Goal: Navigation & Orientation: Find specific page/section

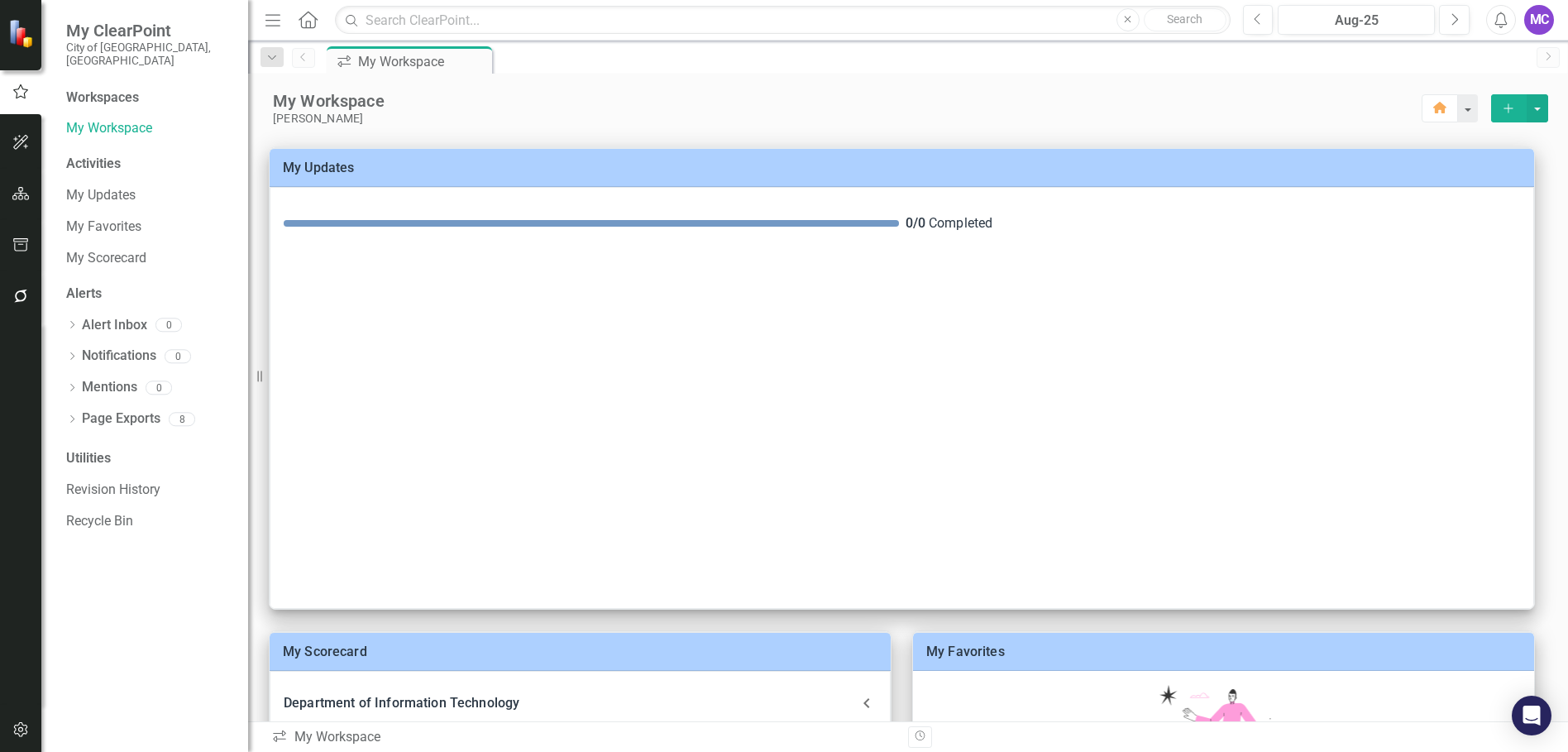
click at [790, 62] on div "icon.workspace My Workspace Pin" at bounding box center [925, 60] width 1205 height 26
click at [90, 119] on link "My Workspace" at bounding box center [148, 128] width 165 height 19
click at [14, 141] on icon "button" at bounding box center [21, 143] width 17 height 13
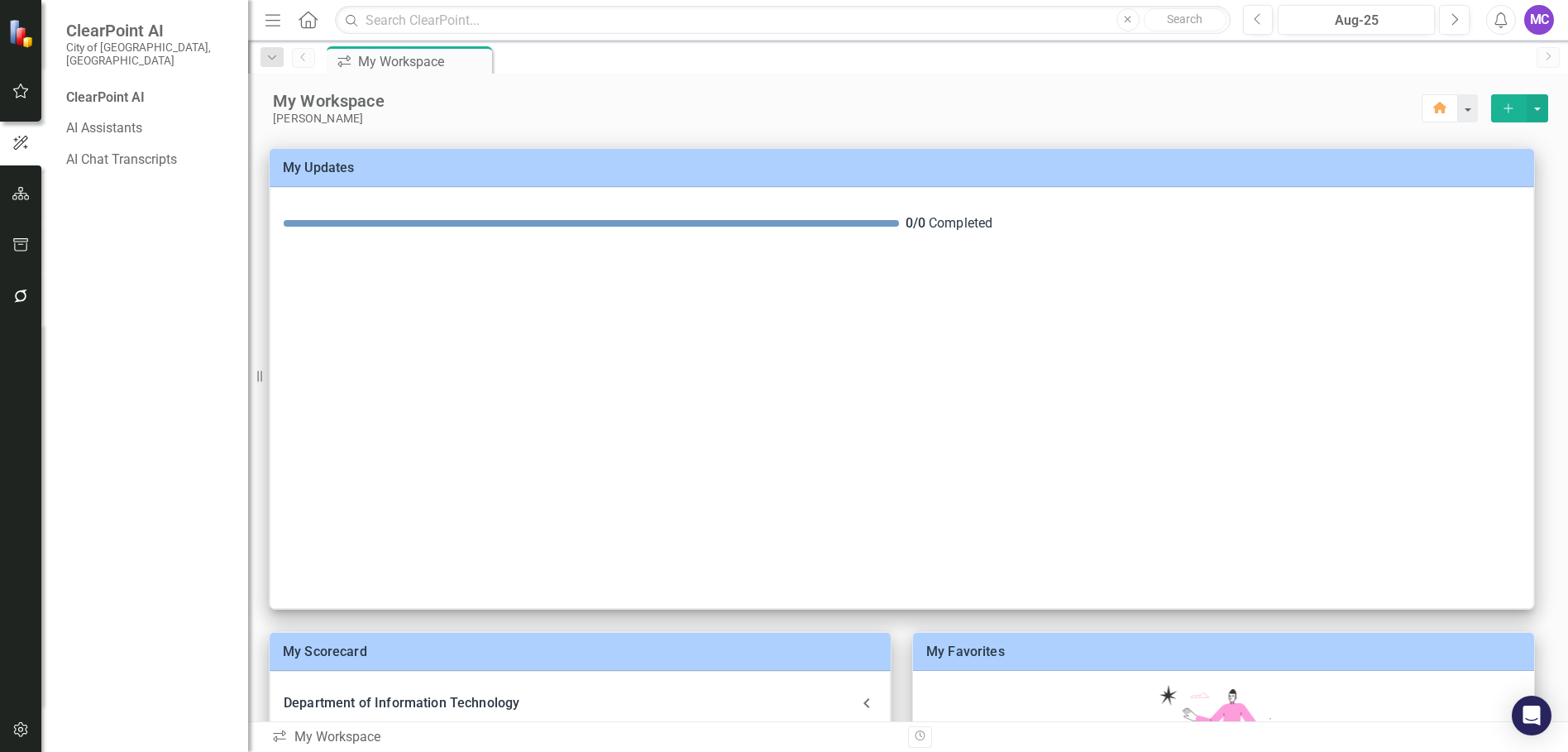
click at [17, 194] on icon "button" at bounding box center [21, 194] width 17 height 13
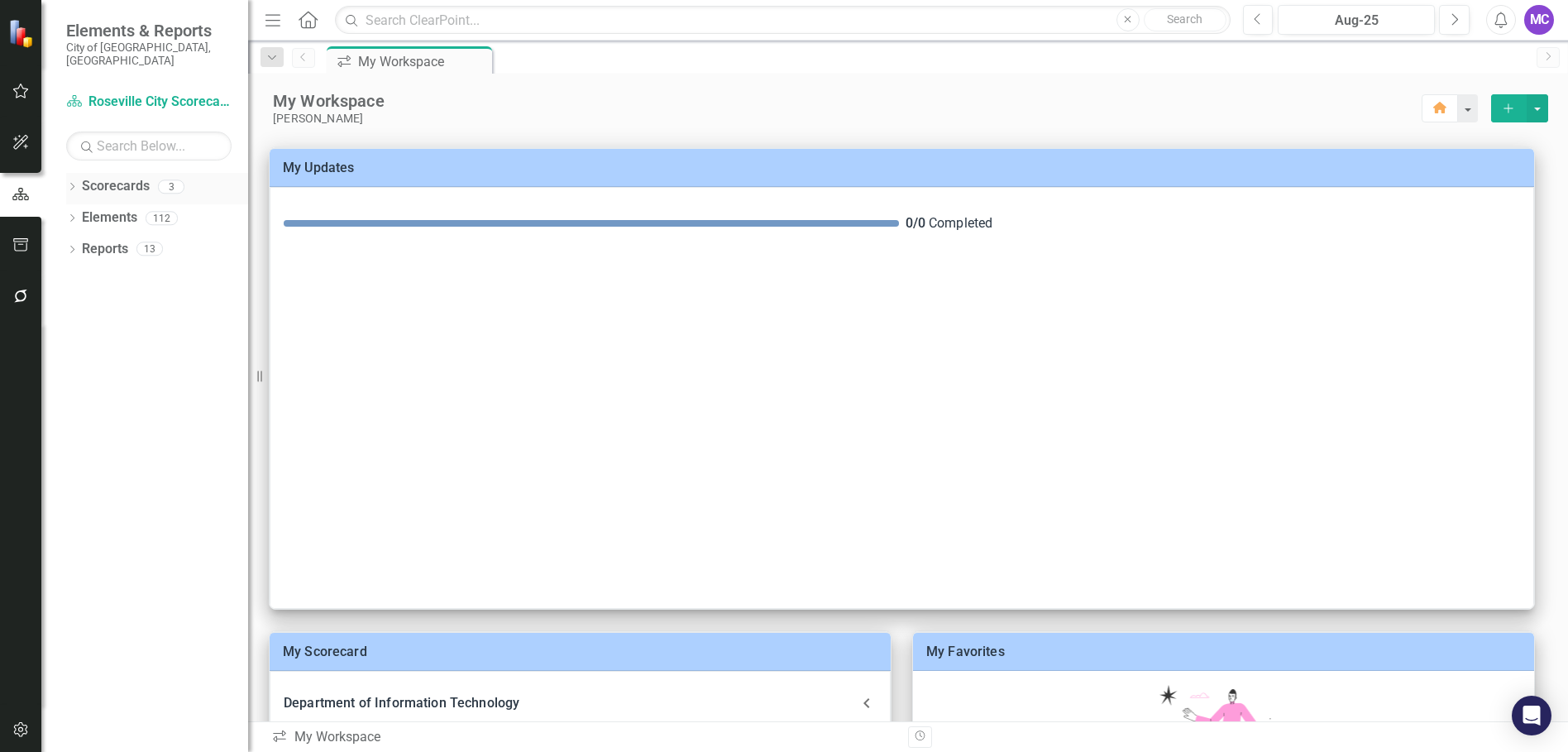
click at [80, 173] on div "Dropdown Scorecards 3" at bounding box center [157, 188] width 182 height 31
click at [77, 173] on div "Dropdown Scorecards 3" at bounding box center [157, 188] width 182 height 31
click at [71, 215] on icon "Dropdown" at bounding box center [72, 220] width 11 height 9
click at [70, 183] on icon "Dropdown" at bounding box center [72, 188] width 11 height 9
click at [78, 213] on icon "Dropdown" at bounding box center [80, 217] width 12 height 10
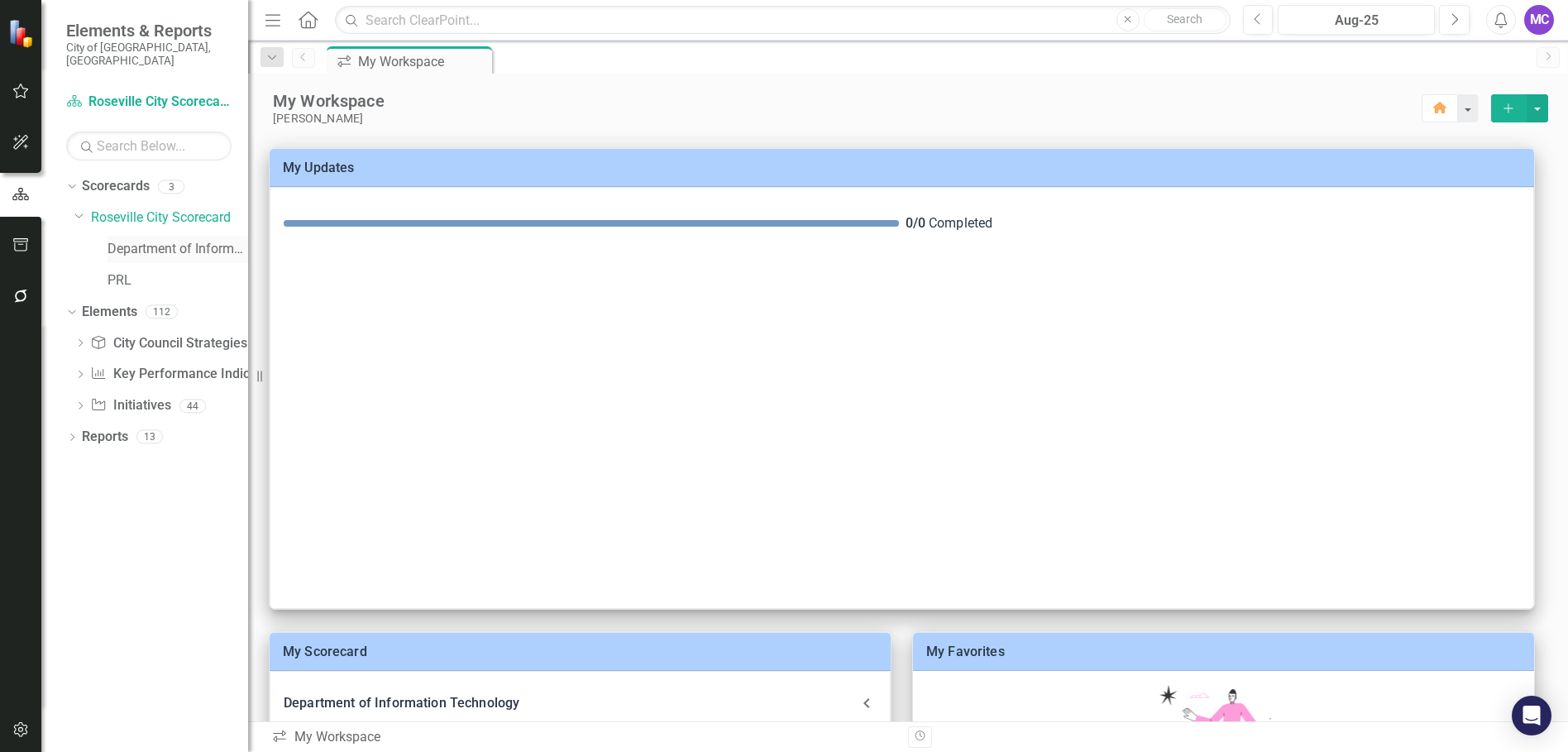
click at [149, 240] on link "Department of Information Technology" at bounding box center [178, 249] width 141 height 19
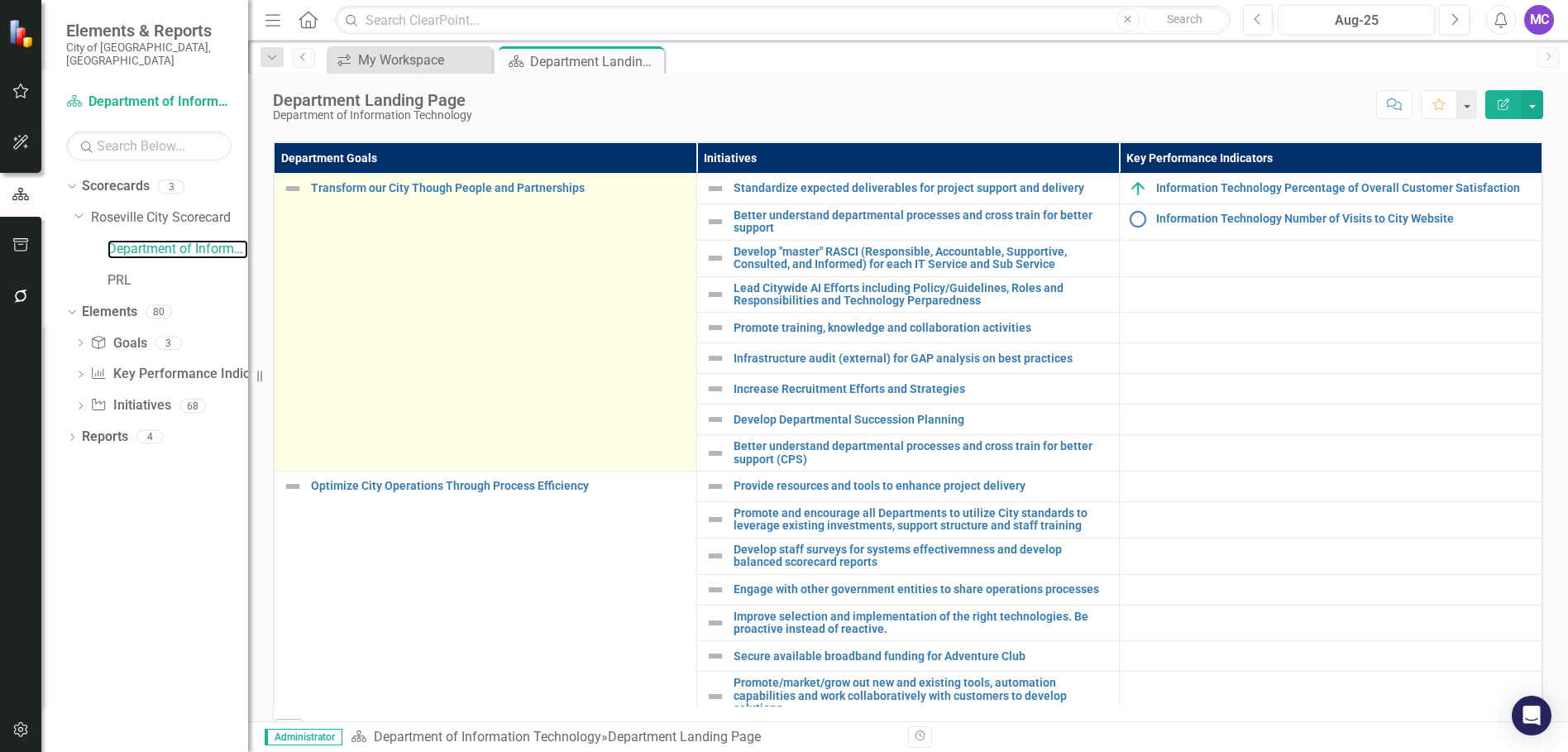
scroll to position [165, 0]
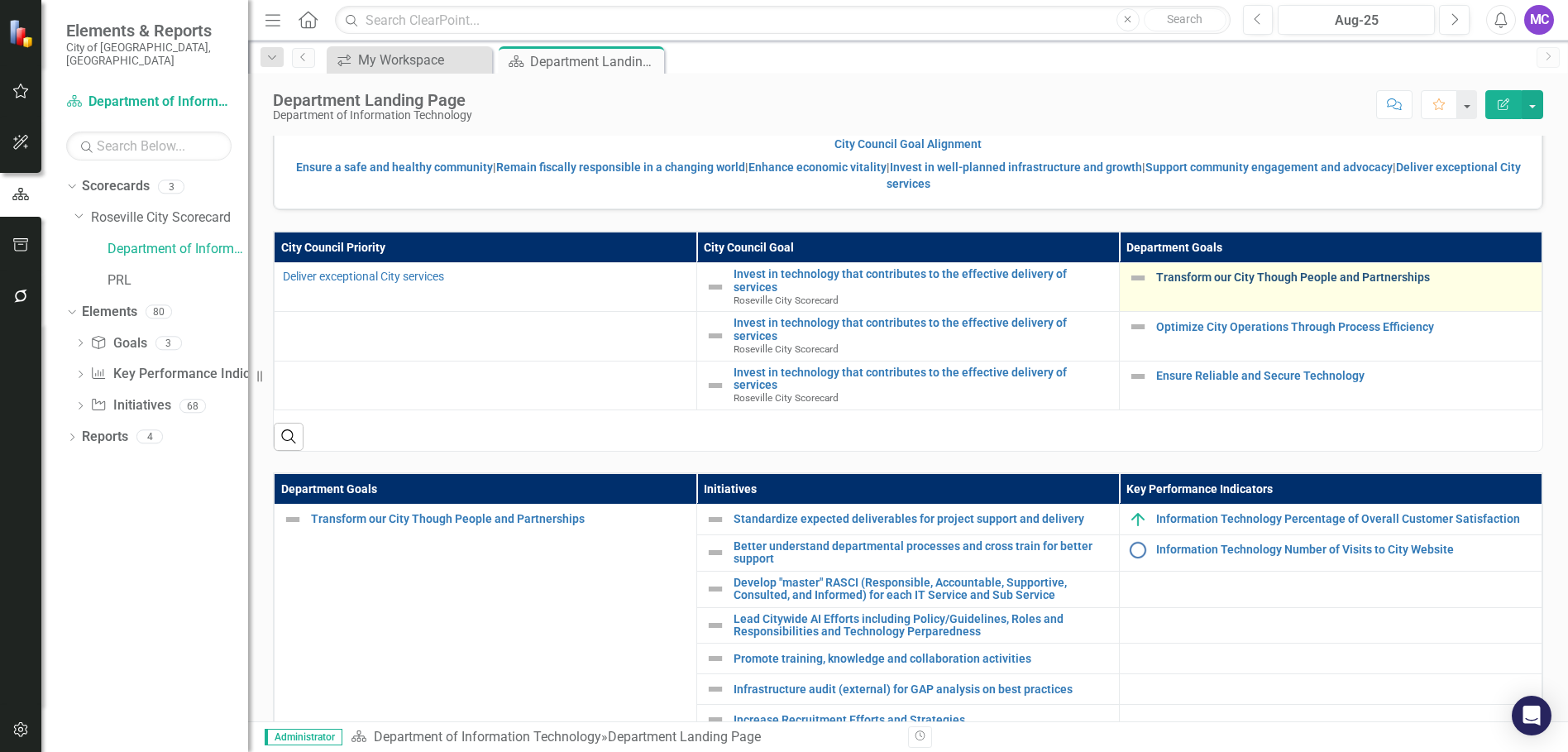
click at [1216, 283] on link "Transform our City Though People and Partnerships" at bounding box center [1345, 277] width 377 height 12
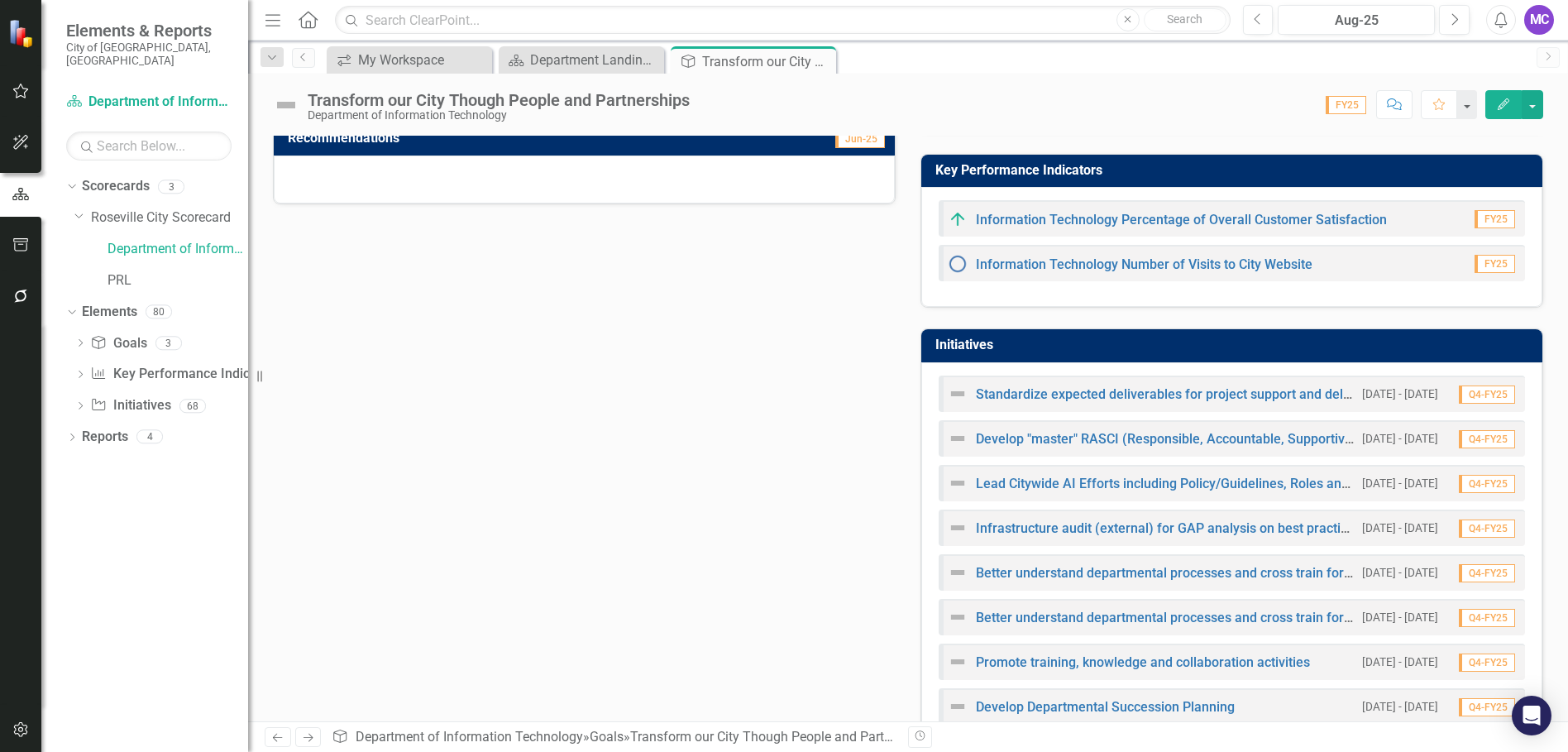
scroll to position [248, 0]
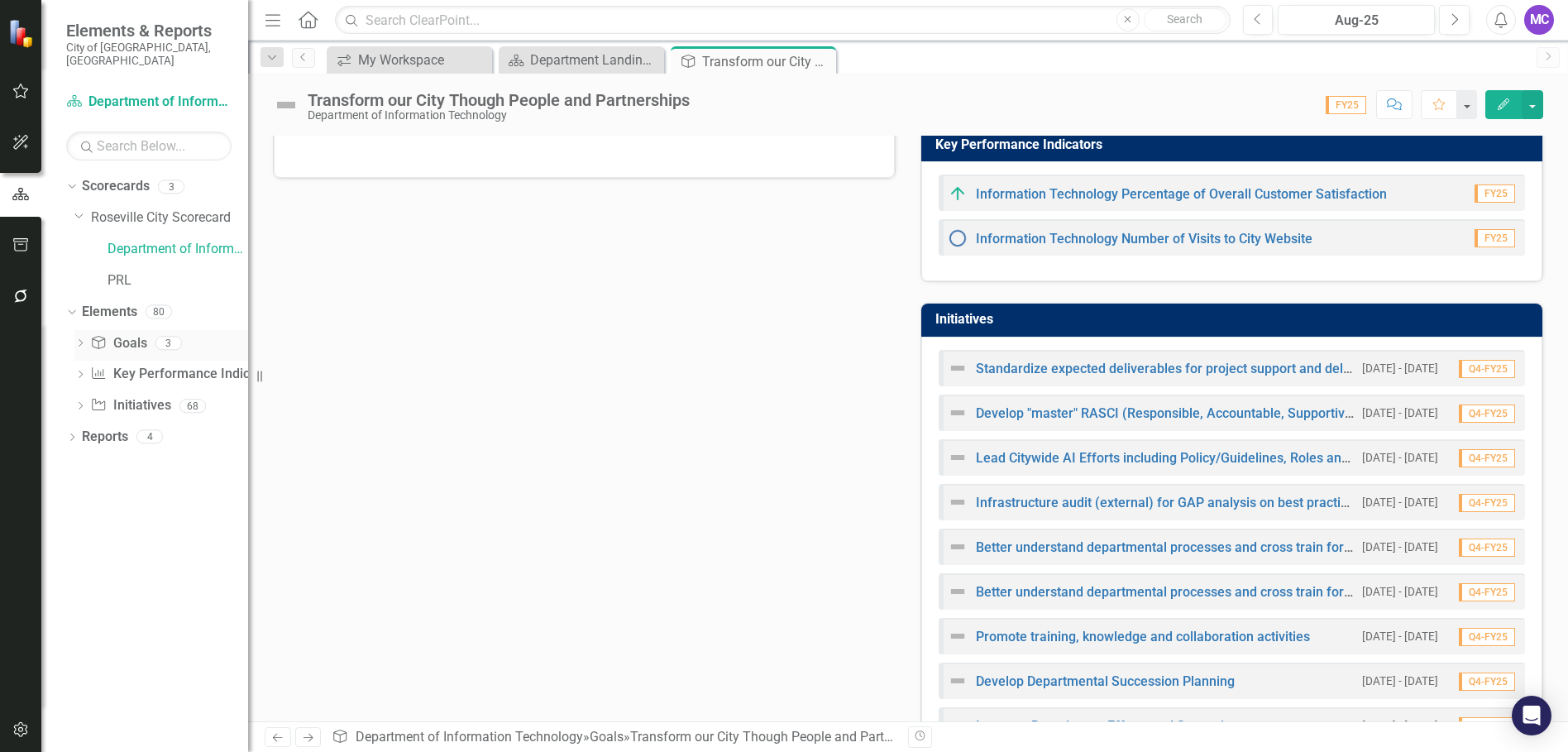
click at [163, 335] on div "3" at bounding box center [169, 342] width 26 height 14
click at [116, 334] on link "Goal Goals" at bounding box center [118, 344] width 57 height 19
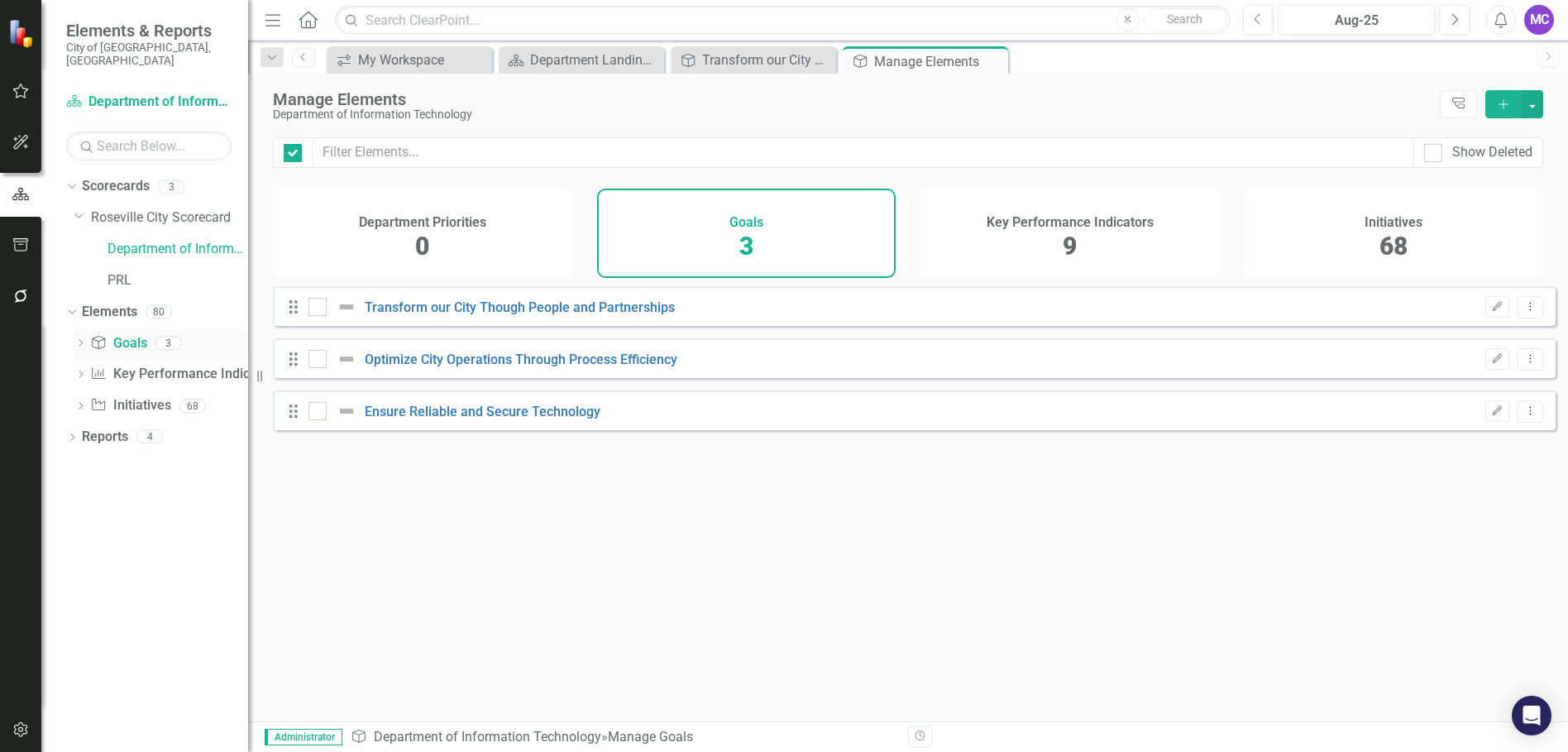
checkbox input "false"
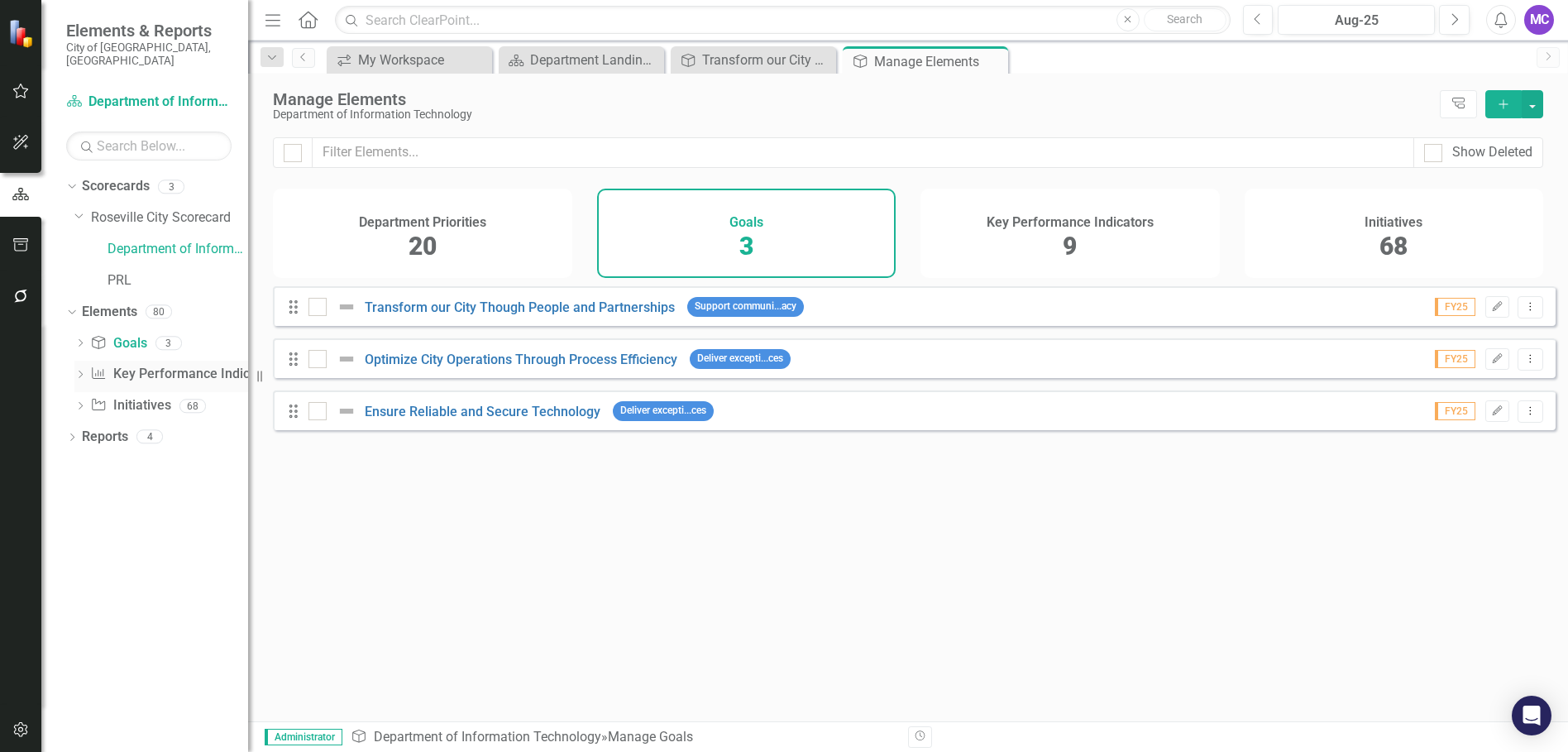
click at [77, 371] on icon "Dropdown" at bounding box center [80, 376] width 11 height 9
click at [84, 663] on icon "Dropdown" at bounding box center [80, 668] width 11 height 9
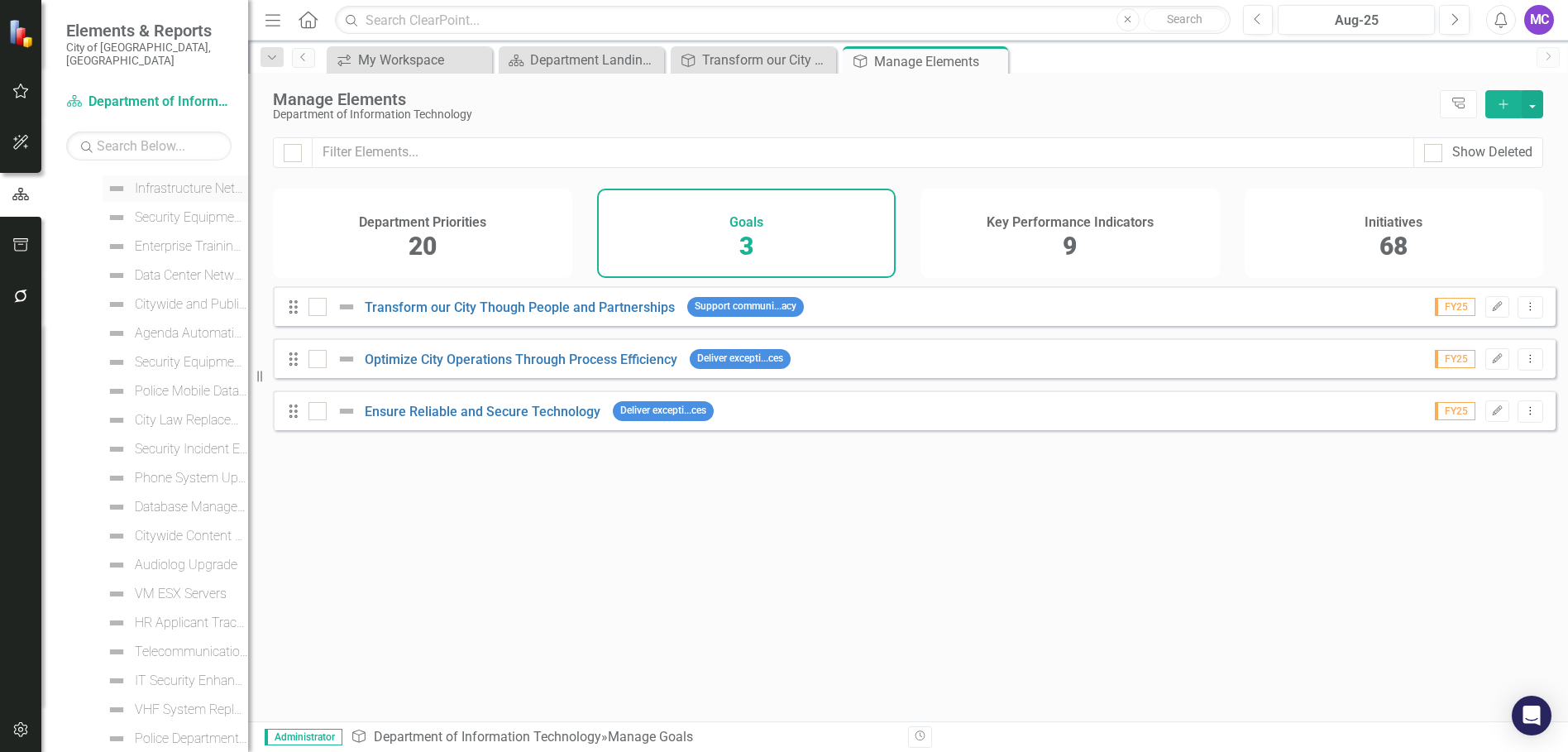
scroll to position [1658, 0]
click at [75, 744] on icon "Dropdown" at bounding box center [72, 749] width 11 height 9
click at [189, 622] on div "Department Landing Page" at bounding box center [168, 629] width 161 height 15
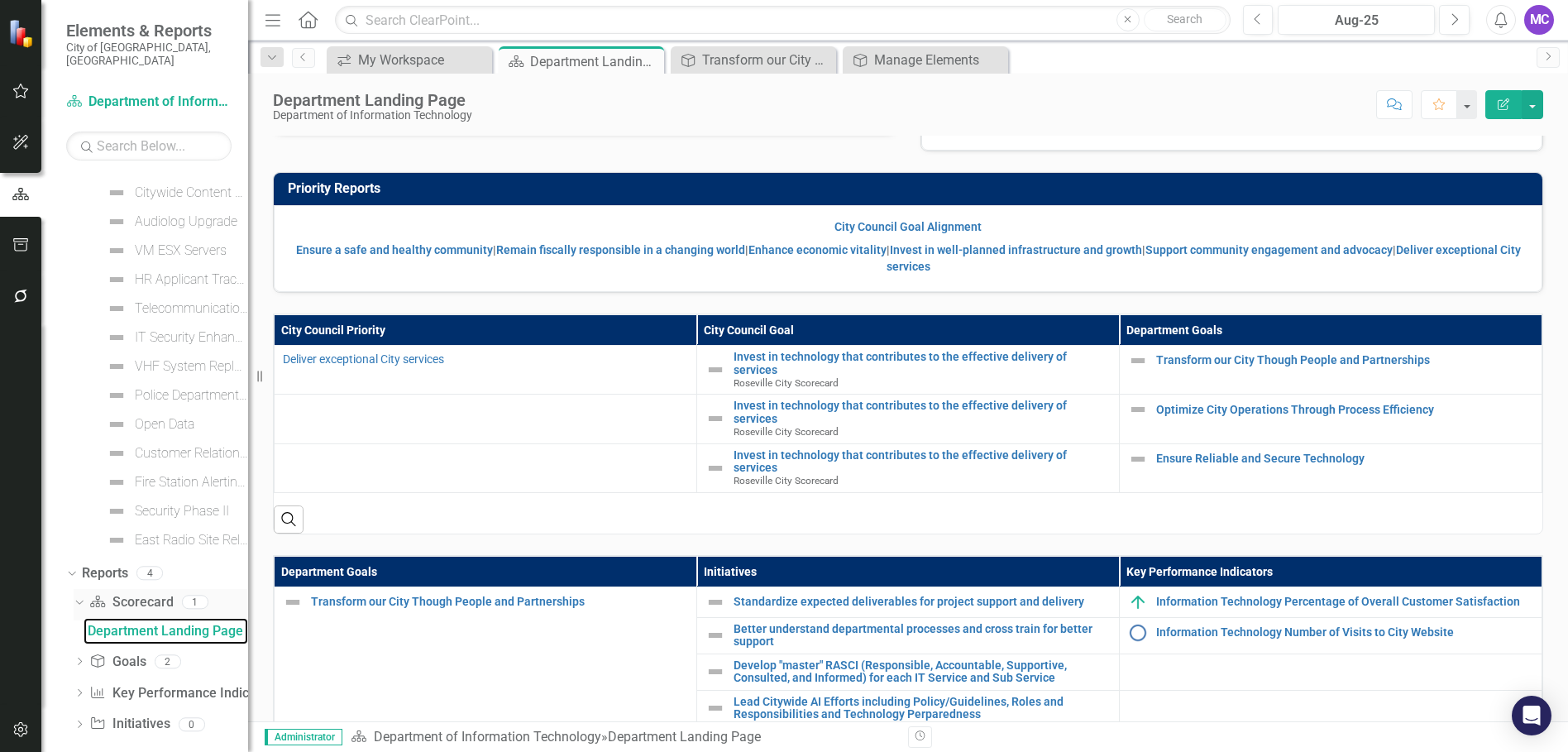
scroll to position [1833, 0]
click at [75, 655] on div "Dropdown" at bounding box center [79, 661] width 11 height 14
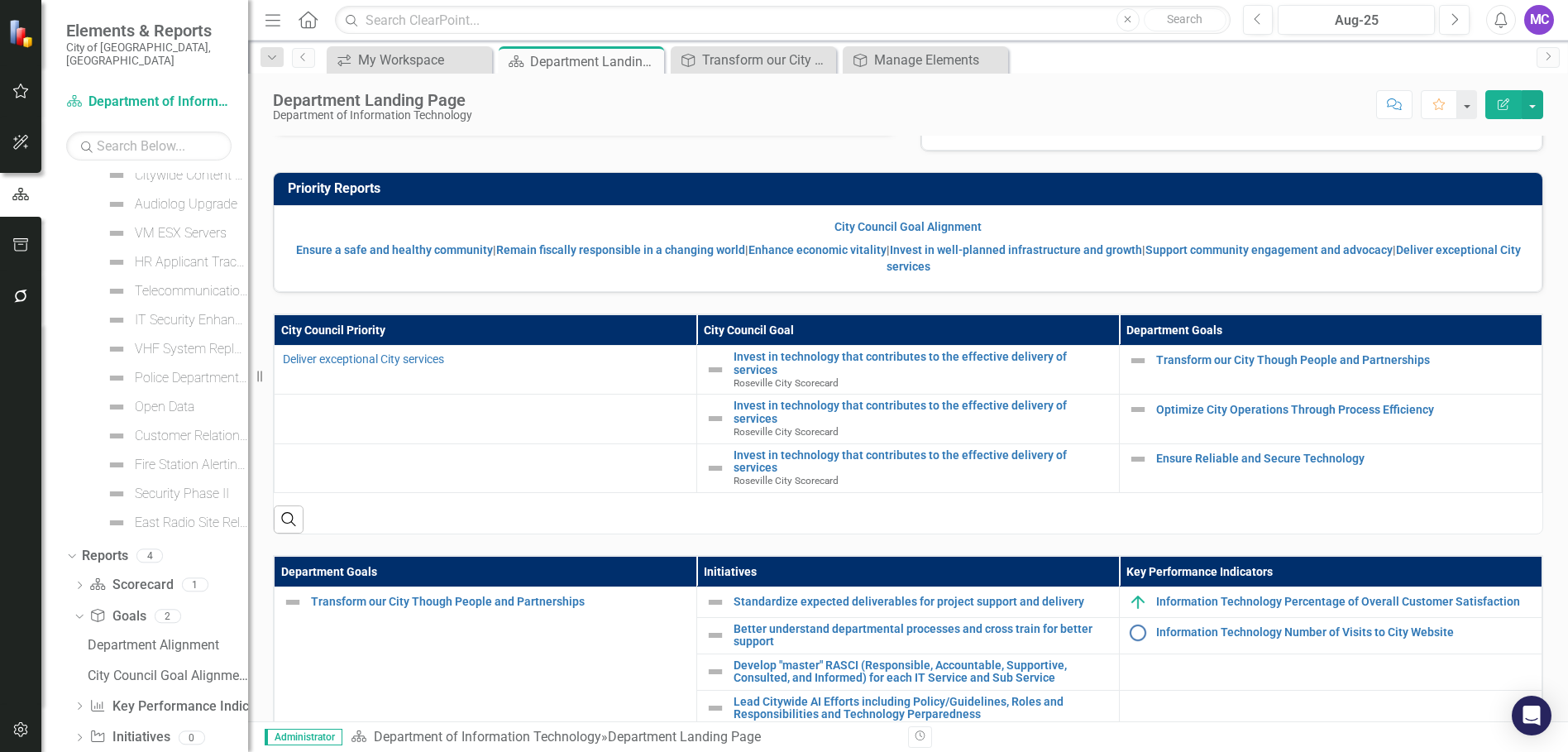
scroll to position [1864, 0]
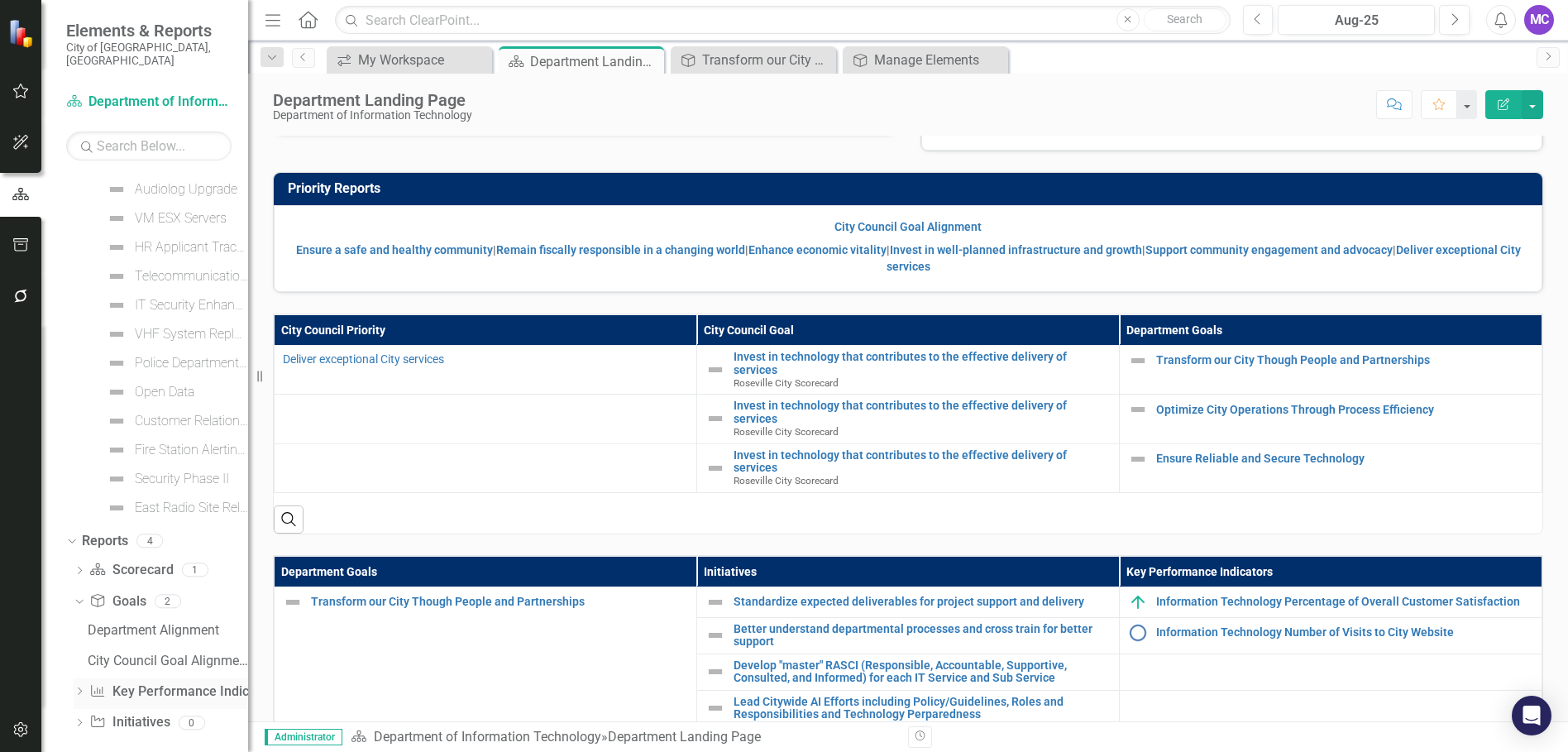
click at [79, 688] on icon "Dropdown" at bounding box center [79, 692] width 11 height 9
click at [140, 686] on link "KPI Dashboard" at bounding box center [165, 692] width 164 height 26
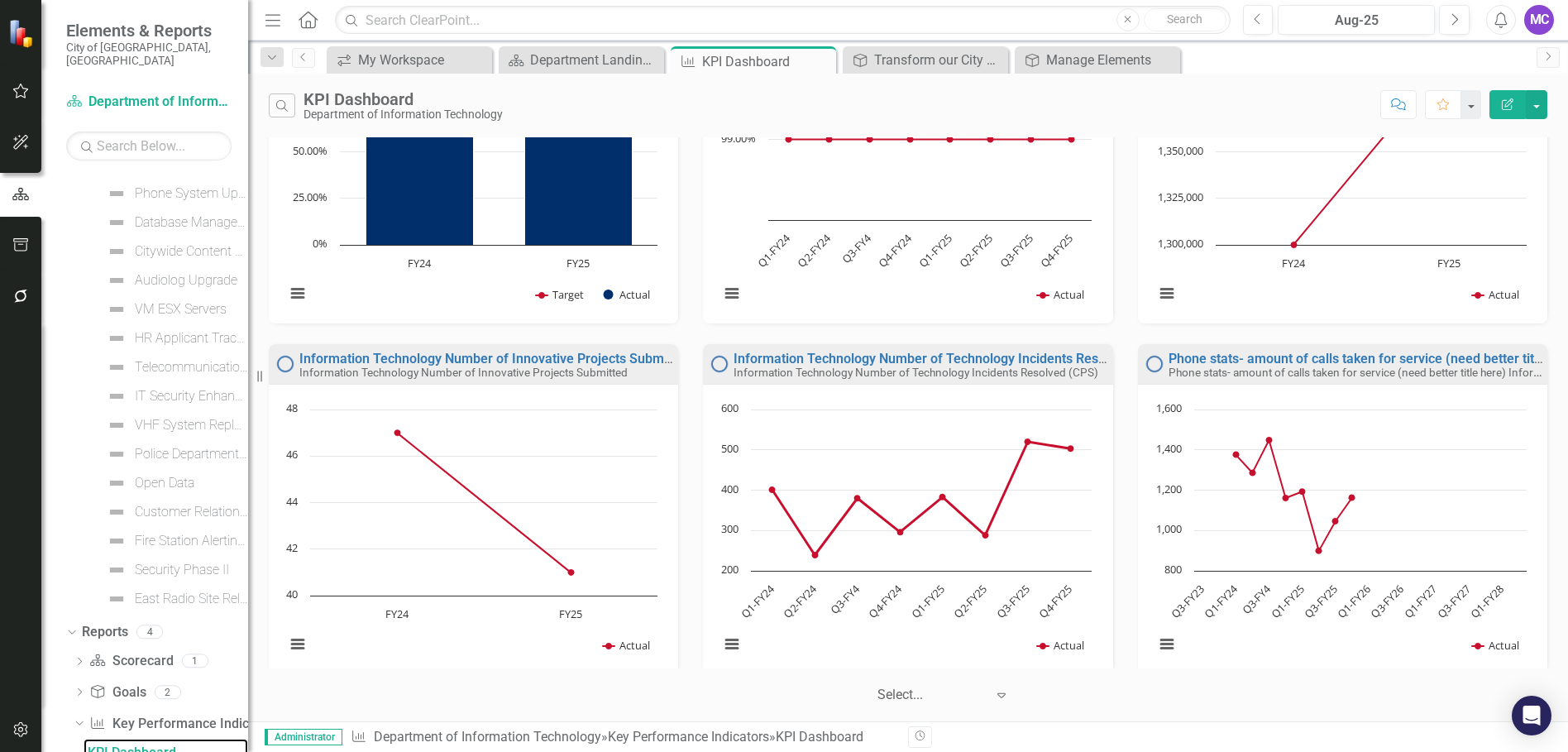
scroll to position [522, 0]
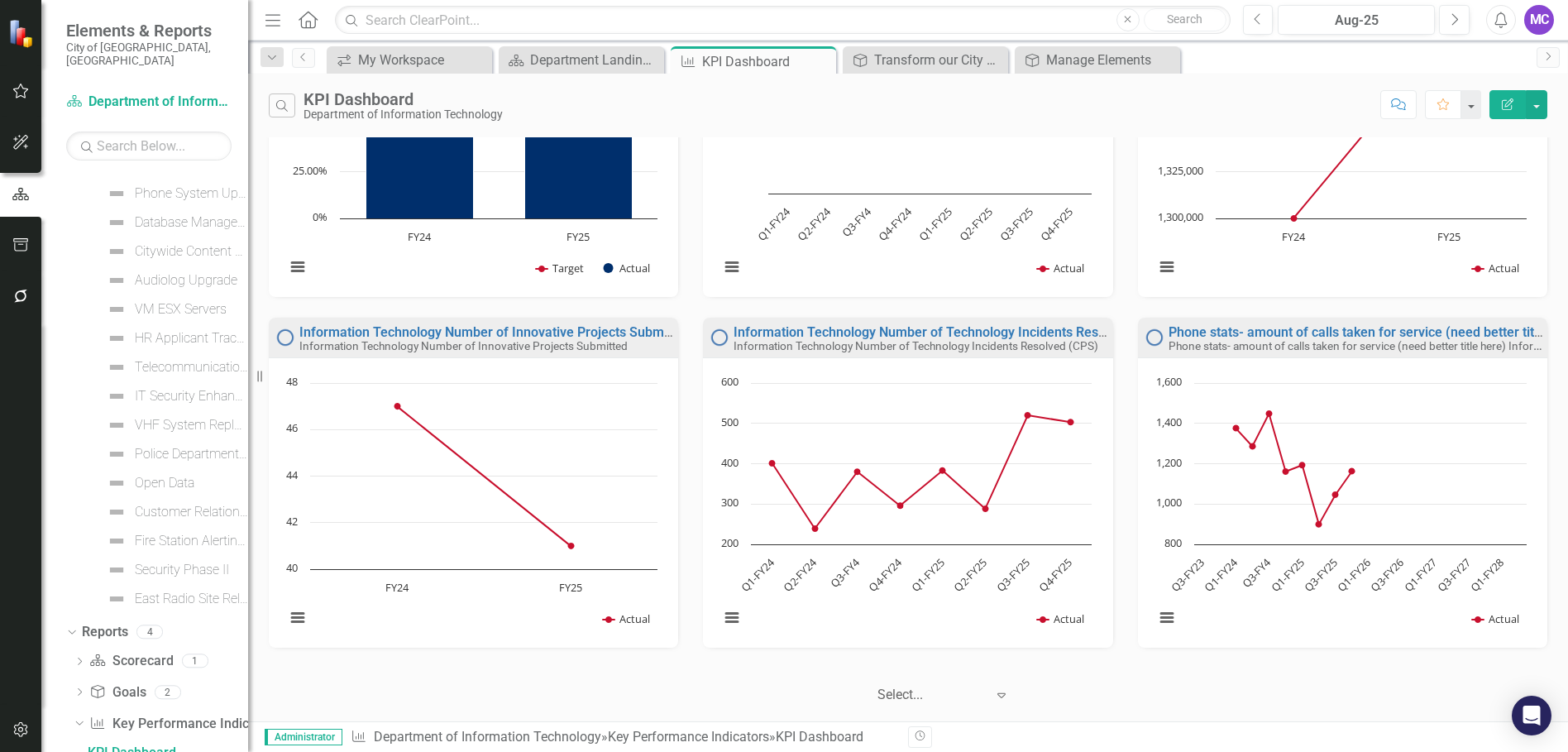
click at [280, 15] on icon "button" at bounding box center [273, 20] width 15 height 11
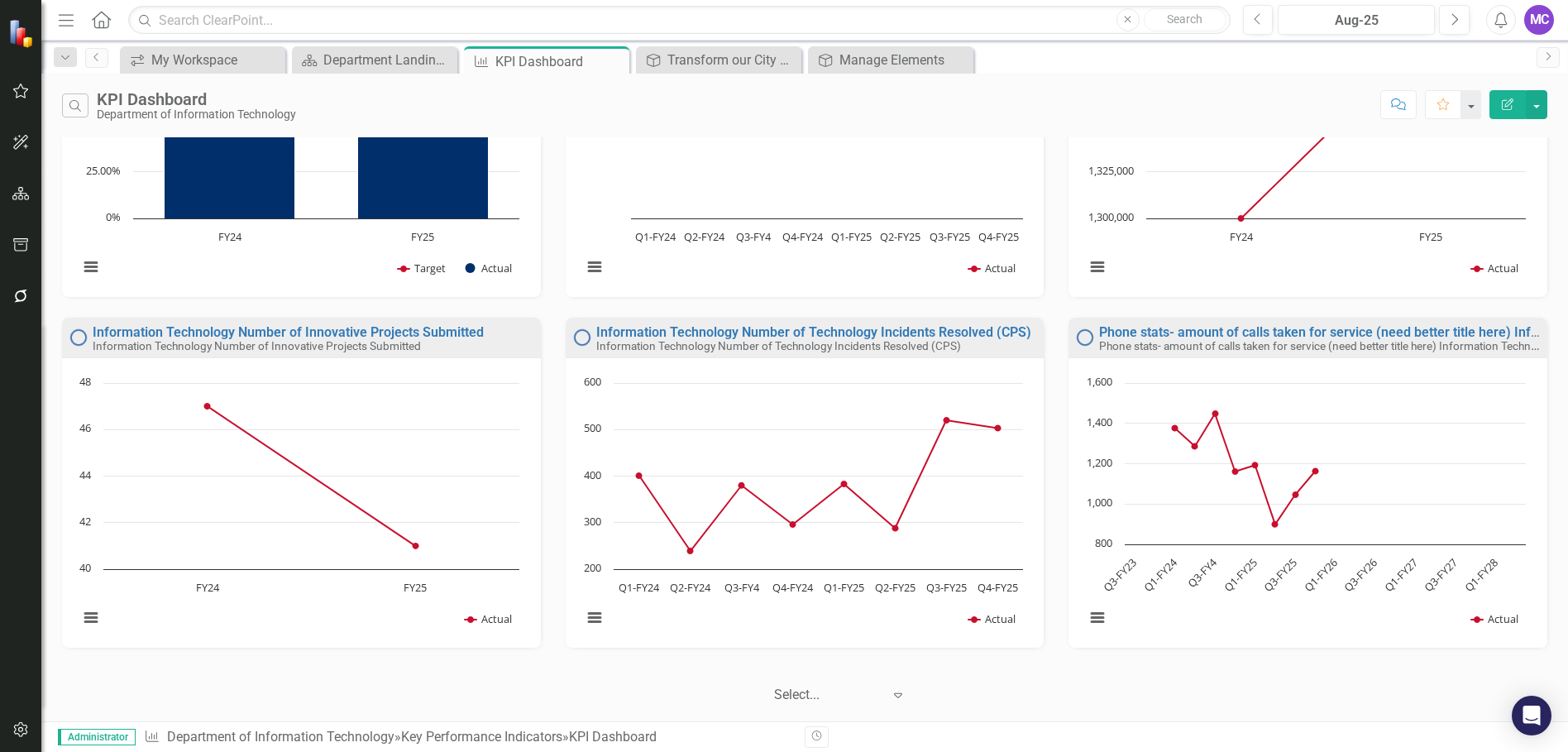
click at [70, 18] on icon "Menu" at bounding box center [66, 19] width 22 height 17
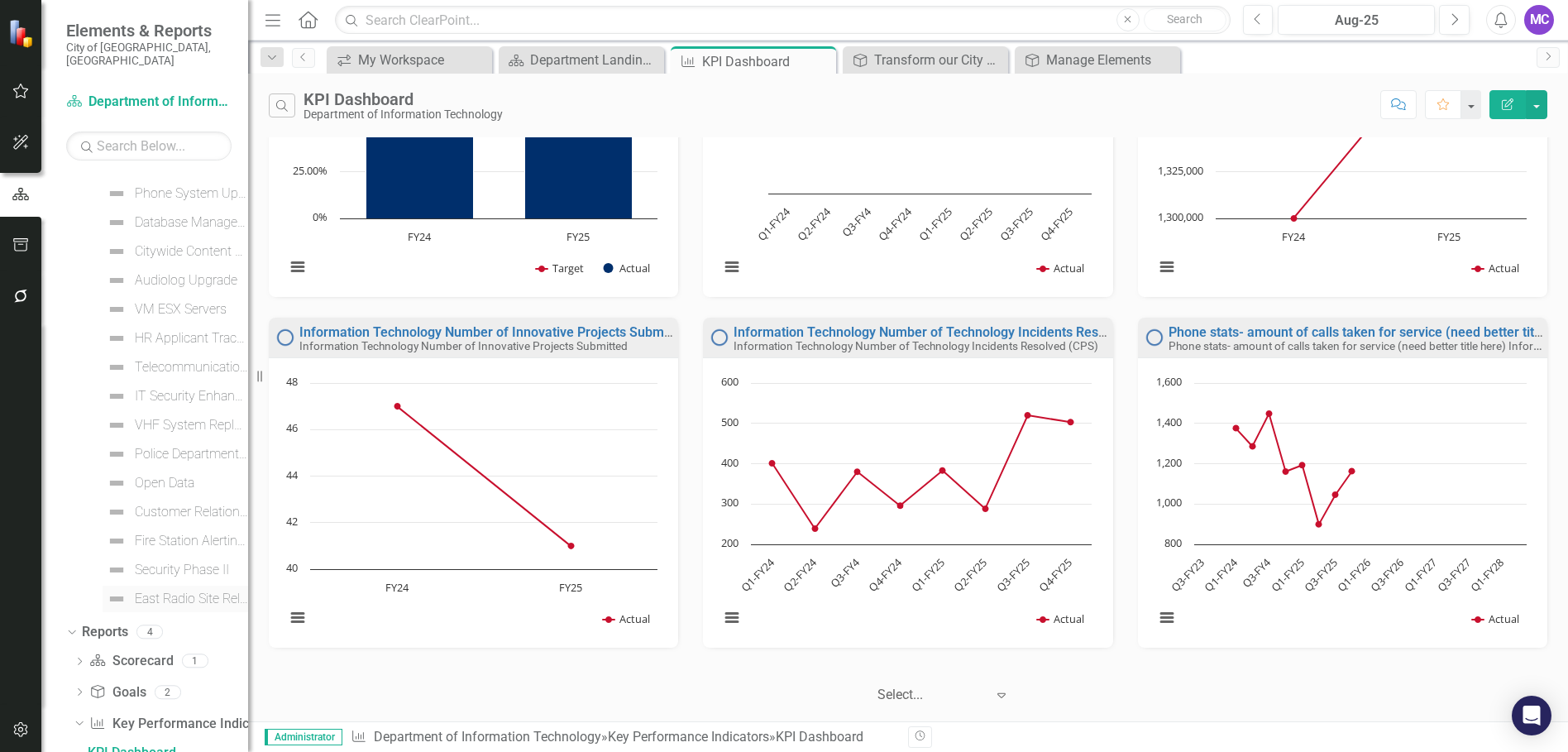
click at [214, 591] on div "East Radio Site Relocation" at bounding box center [192, 599] width 113 height 15
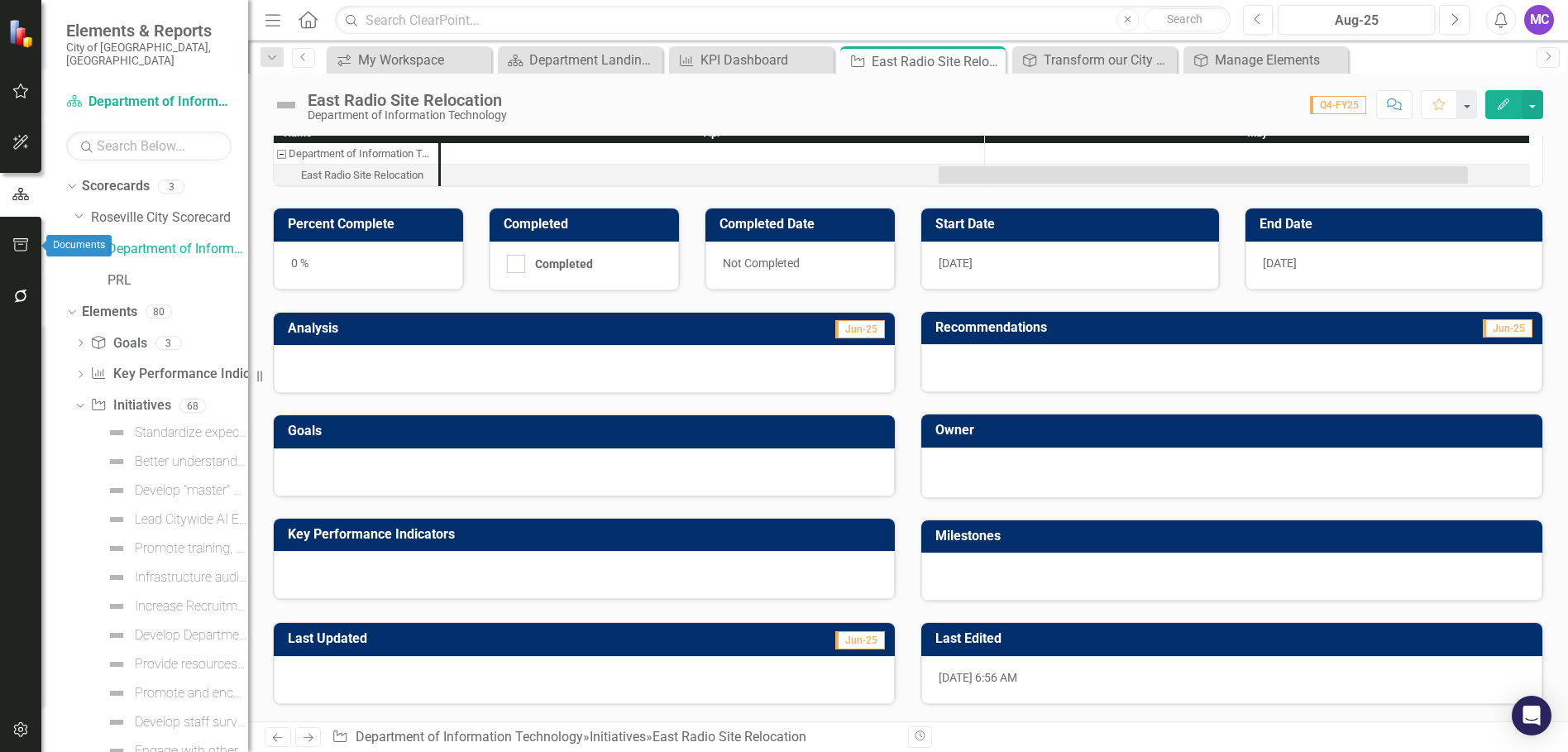
click at [19, 243] on icon "button" at bounding box center [21, 245] width 17 height 13
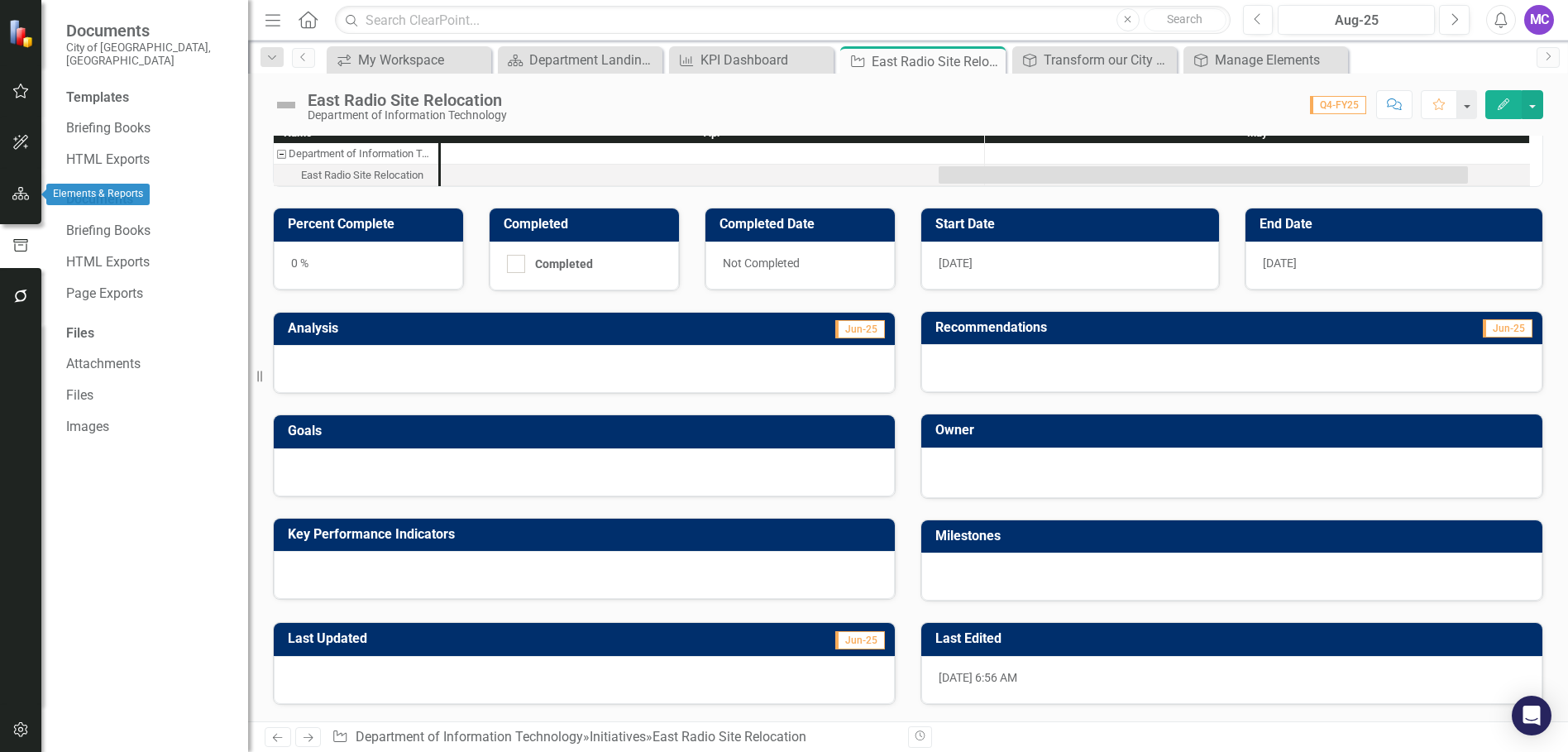
click at [30, 195] on button "button" at bounding box center [21, 194] width 37 height 35
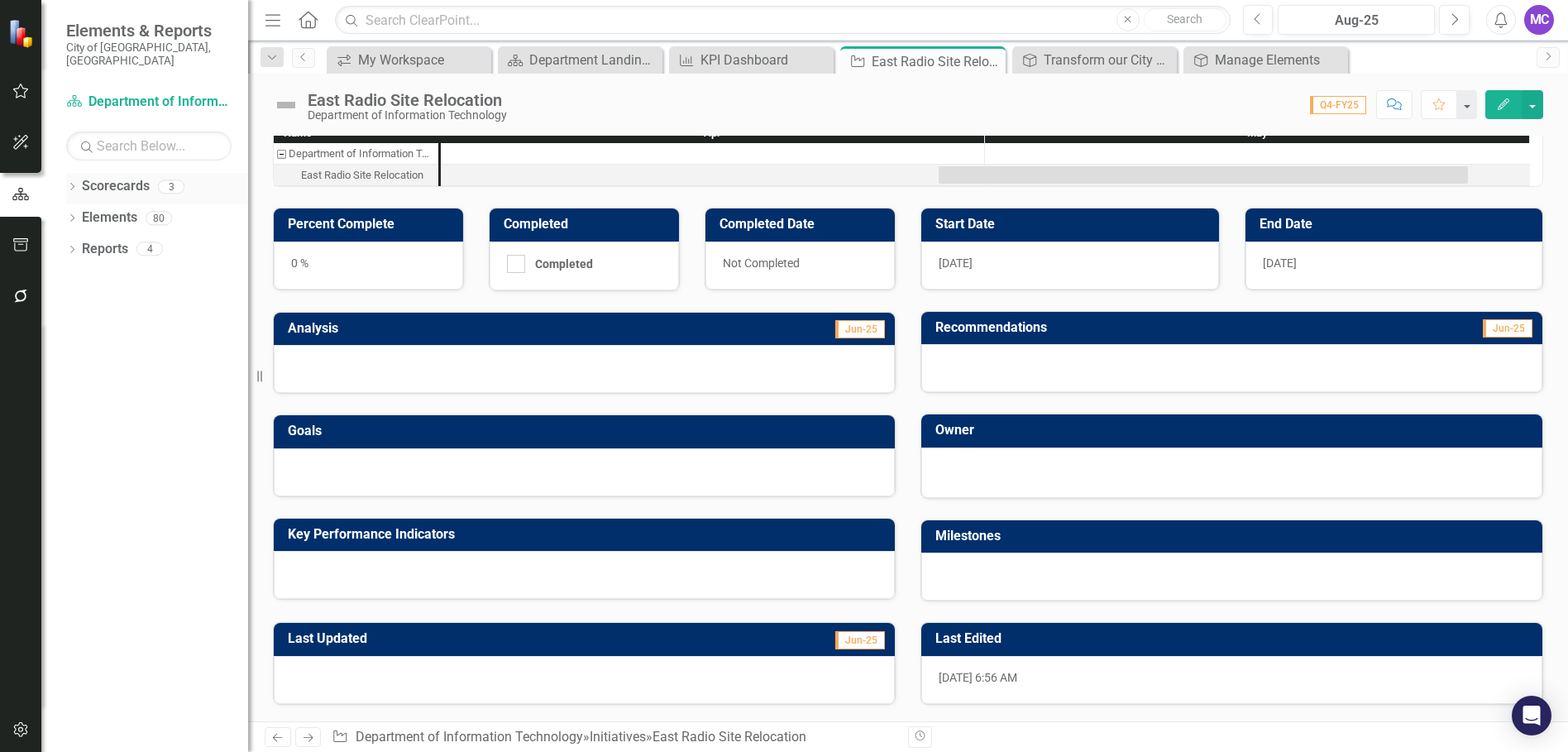
click at [138, 177] on link "Scorecards" at bounding box center [116, 186] width 68 height 19
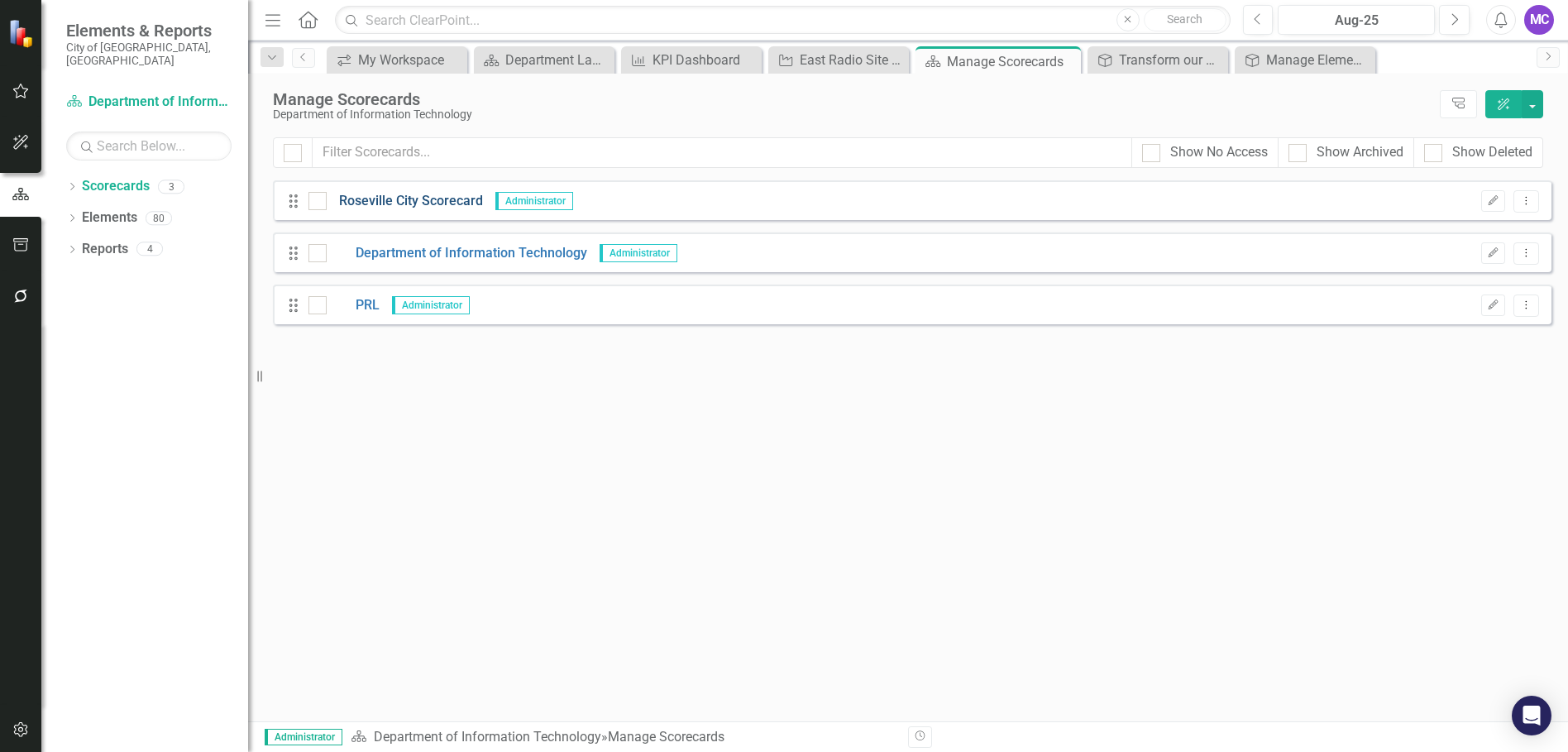
click at [422, 201] on link "Roseville City Scorecard" at bounding box center [405, 201] width 156 height 19
